Goal: Task Accomplishment & Management: Use online tool/utility

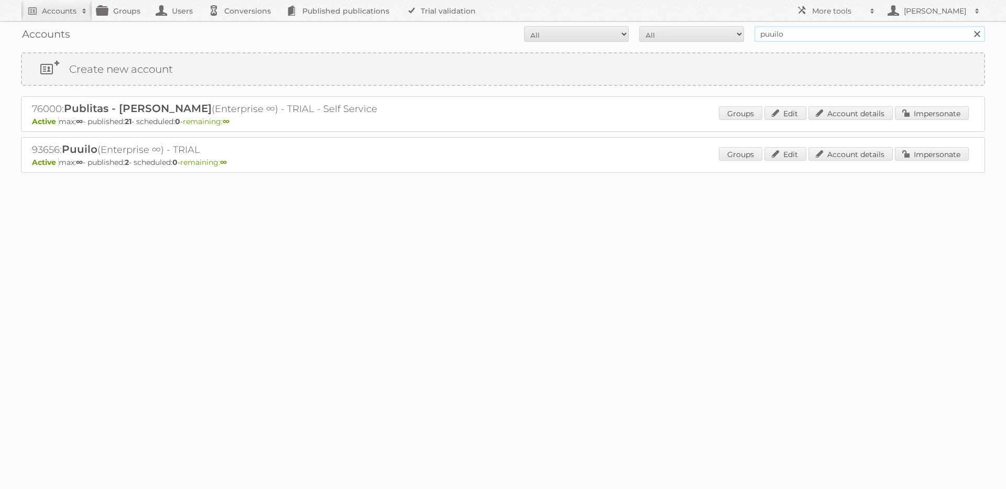
click at [795, 34] on input "puuilo" at bounding box center [870, 34] width 231 height 16
paste input "[EMAIL_ADDRESS][DOMAIN_NAME]"
type input "[EMAIL_ADDRESS][DOMAIN_NAME]"
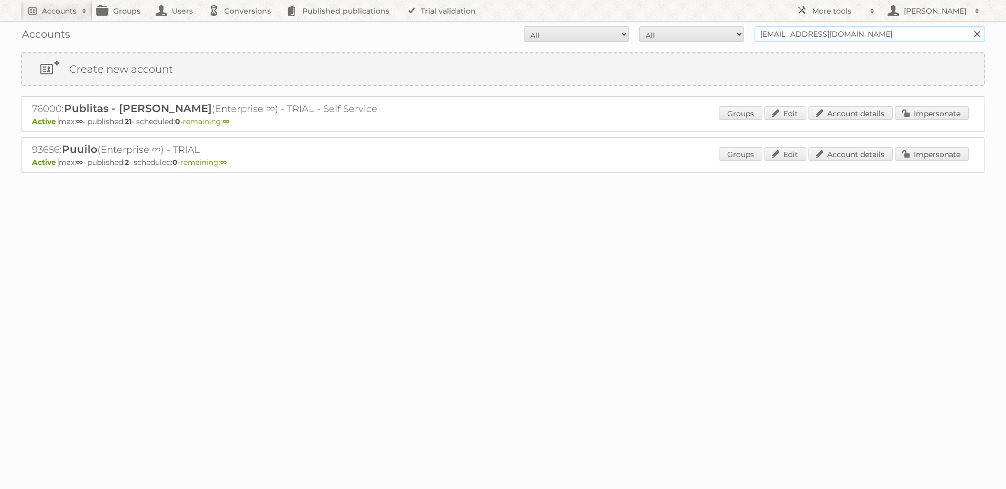
click at [969, 26] on input "Search" at bounding box center [977, 34] width 16 height 16
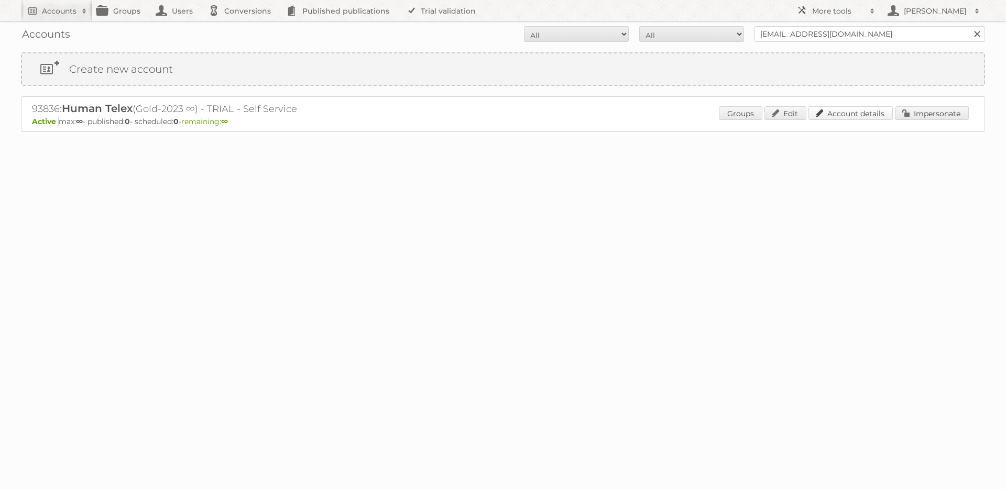
click at [827, 106] on link "Account details" at bounding box center [850, 113] width 84 height 14
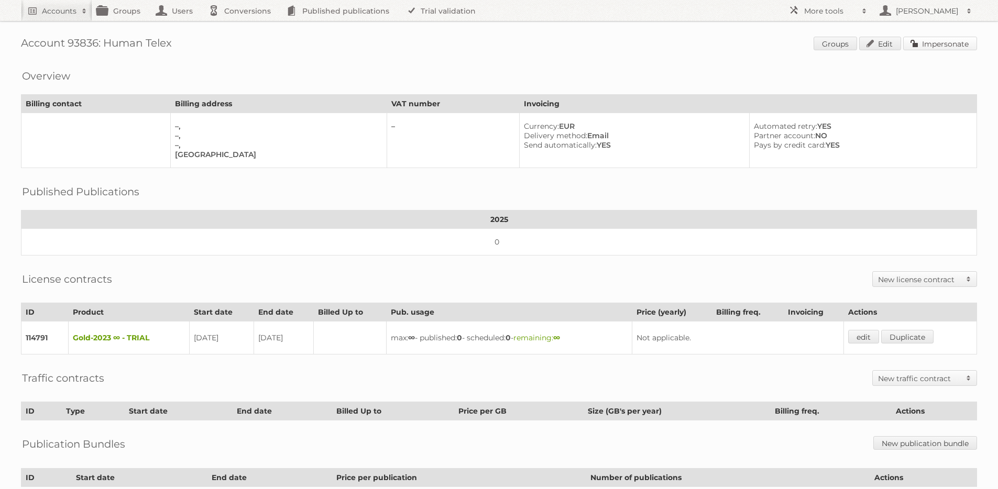
click at [938, 40] on link "Impersonate" at bounding box center [940, 44] width 74 height 14
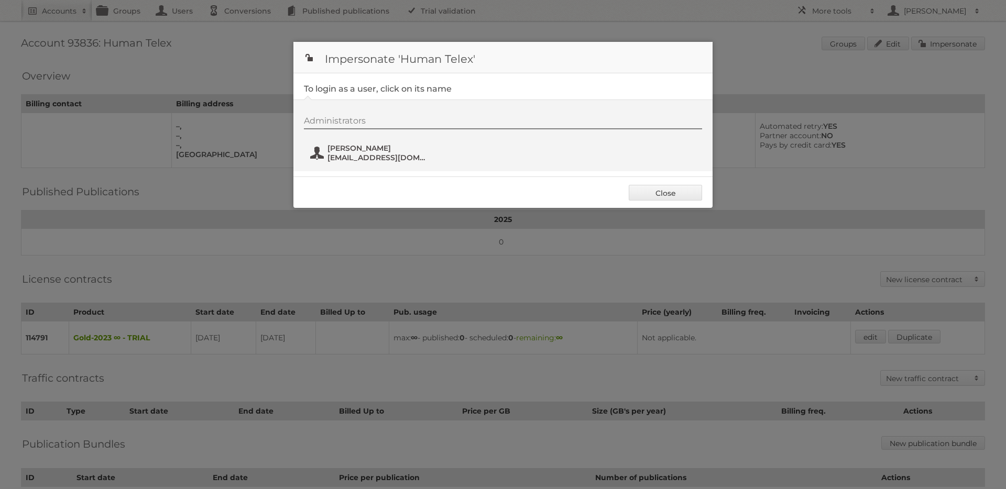
click at [376, 149] on span "[PERSON_NAME]" at bounding box center [378, 148] width 102 height 9
